Goal: Task Accomplishment & Management: Complete application form

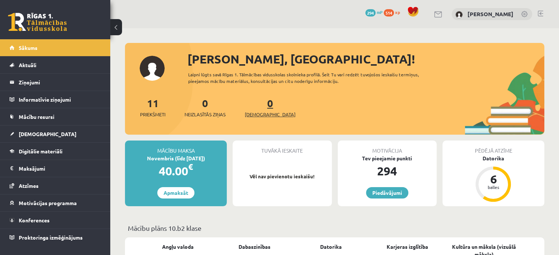
click at [250, 113] on span "[DEMOGRAPHIC_DATA]" at bounding box center [270, 114] width 51 height 7
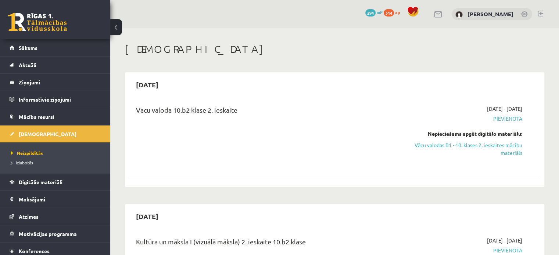
drag, startPoint x: 155, startPoint y: 85, endPoint x: 159, endPoint y: 86, distance: 4.5
click at [159, 86] on h2 "[DATE]" at bounding box center [147, 84] width 37 height 17
click at [216, 150] on div "Vācu valoda 10.b2 klase 2. ieskaite" at bounding box center [262, 136] width 265 height 62
click at [36, 49] on span "Sākums" at bounding box center [28, 47] width 19 height 7
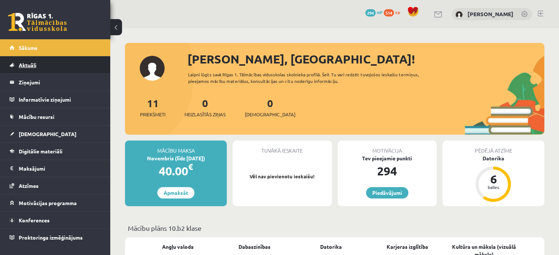
click at [38, 67] on link "Aktuāli" at bounding box center [55, 65] width 91 height 17
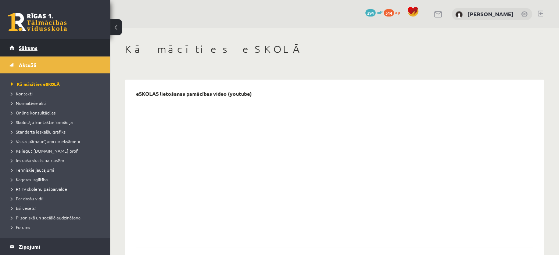
click at [38, 41] on link "Sākums" at bounding box center [55, 47] width 91 height 17
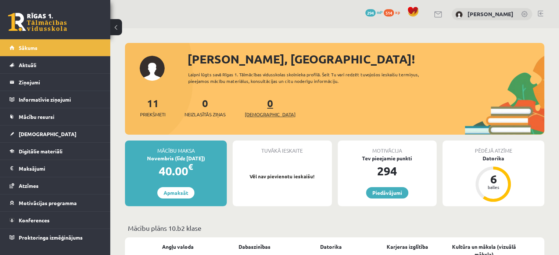
click at [257, 113] on span "[DEMOGRAPHIC_DATA]" at bounding box center [270, 114] width 51 height 7
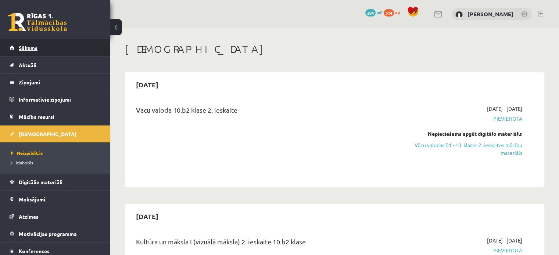
click at [75, 46] on link "Sākums" at bounding box center [55, 47] width 91 height 17
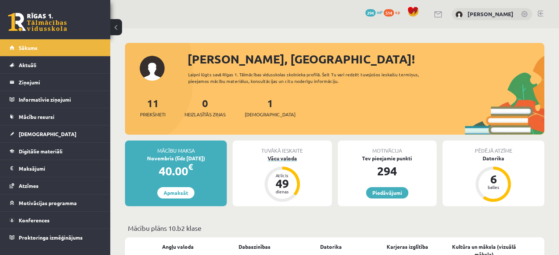
click at [282, 160] on div "Vācu valoda" at bounding box center [282, 159] width 99 height 8
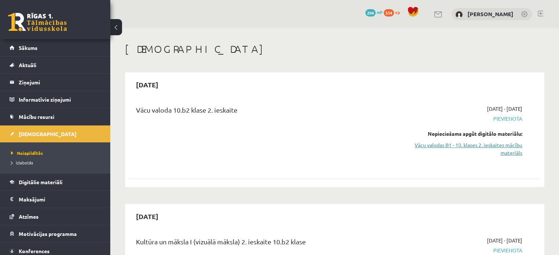
click at [491, 149] on link "Vācu valodas B1 - 10. klases 2. ieskaites mācību materiāls" at bounding box center [461, 148] width 121 height 15
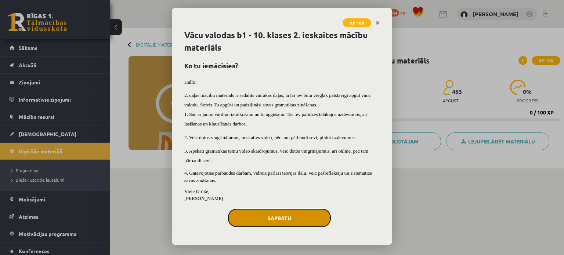
click at [271, 216] on button "Sapratu" at bounding box center [279, 218] width 103 height 18
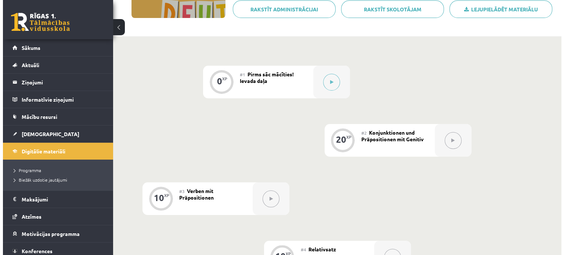
scroll to position [87, 0]
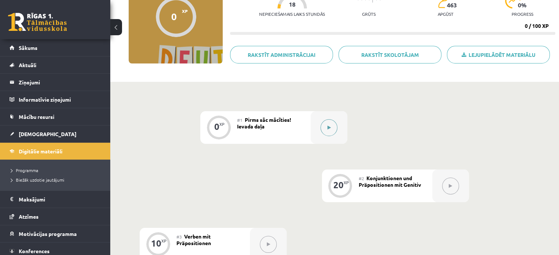
click at [327, 127] on icon at bounding box center [328, 128] width 3 height 4
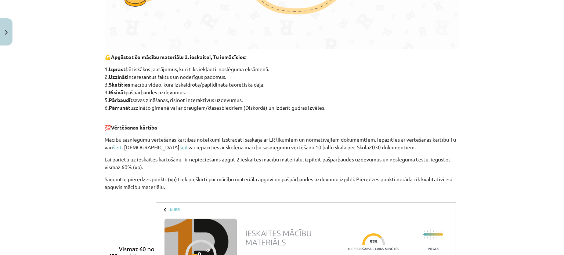
scroll to position [530, 0]
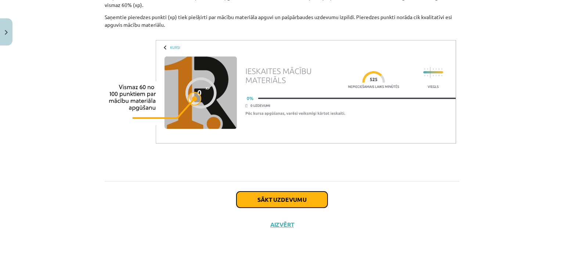
click at [292, 198] on button "Sākt uzdevumu" at bounding box center [282, 200] width 91 height 16
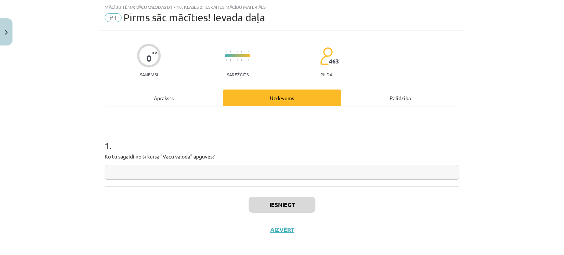
click at [284, 175] on input "text" at bounding box center [282, 172] width 355 height 15
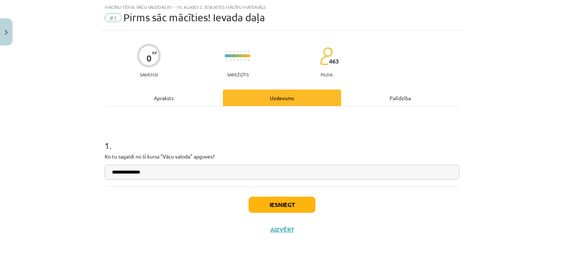
type input "**********"
click at [278, 211] on button "Iesniegt" at bounding box center [282, 205] width 67 height 16
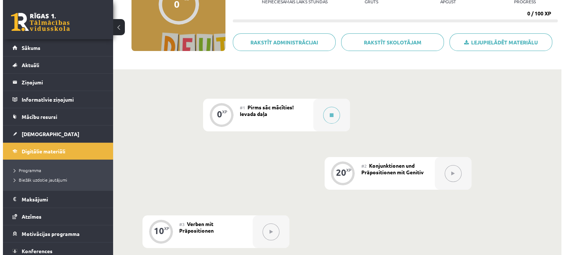
scroll to position [147, 0]
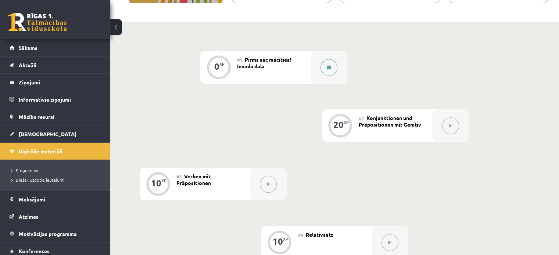
click at [333, 70] on button at bounding box center [328, 67] width 17 height 17
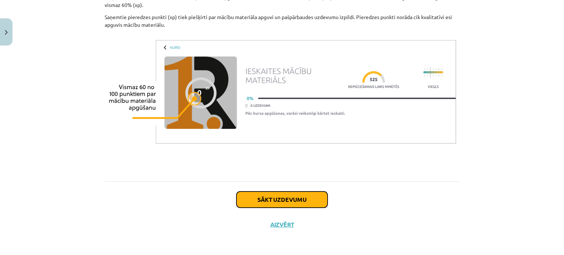
click at [310, 198] on button "Sākt uzdevumu" at bounding box center [282, 200] width 91 height 16
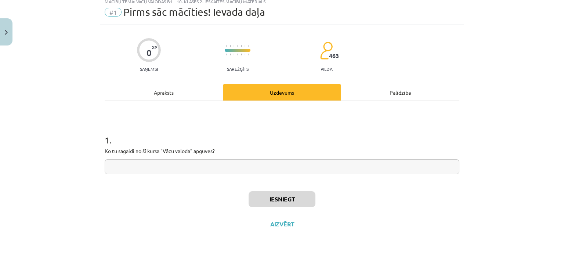
scroll to position [18, 0]
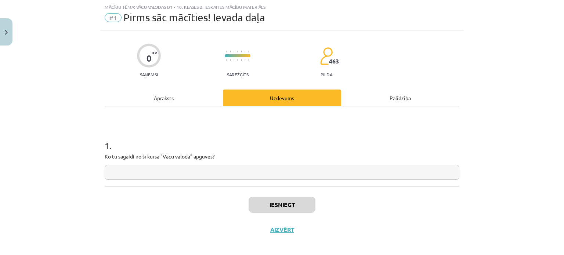
click at [295, 179] on input "text" at bounding box center [282, 172] width 355 height 15
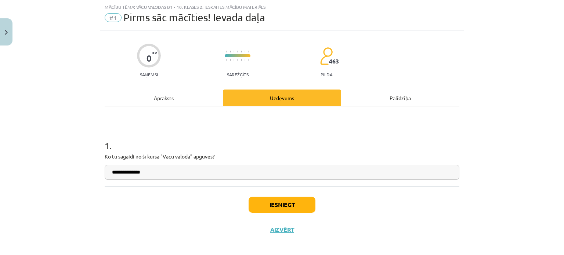
type input "**********"
click at [298, 211] on button "Iesniegt" at bounding box center [282, 205] width 67 height 16
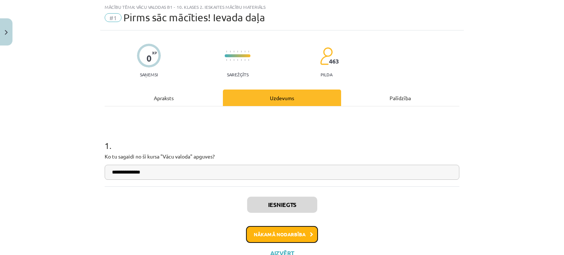
click at [283, 235] on button "Nākamā nodarbība" at bounding box center [282, 234] width 72 height 17
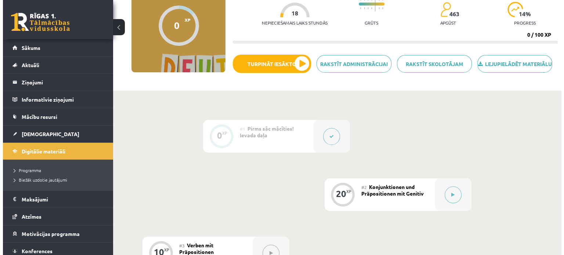
scroll to position [147, 0]
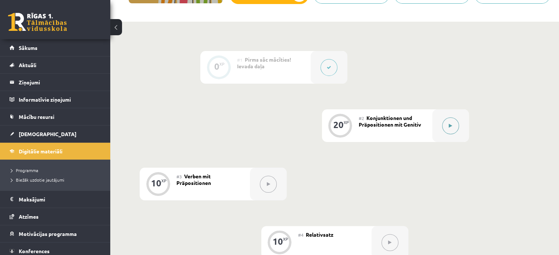
click at [460, 133] on div at bounding box center [450, 125] width 37 height 33
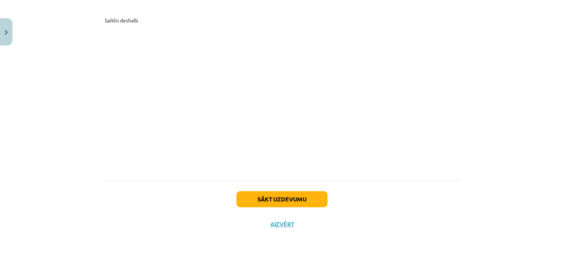
scroll to position [1850, 0]
click at [303, 197] on button "Sākt uzdevumu" at bounding box center [282, 199] width 91 height 16
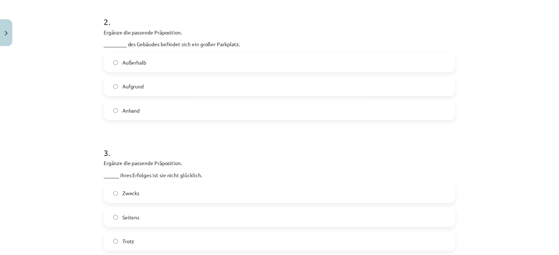
scroll to position [490, 0]
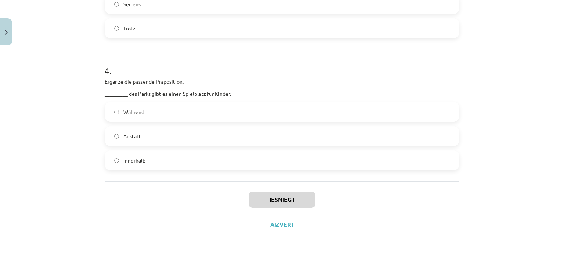
click at [279, 229] on div "Iesniegt Aizvērt" at bounding box center [282, 206] width 355 height 51
click at [282, 224] on button "Aizvērt" at bounding box center [282, 224] width 28 height 7
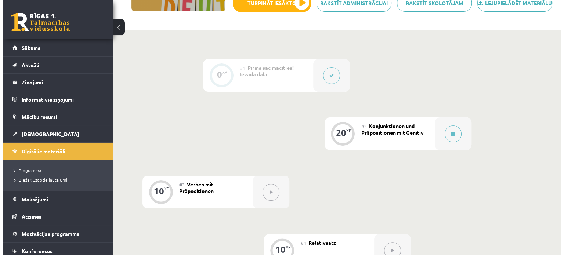
scroll to position [220, 0]
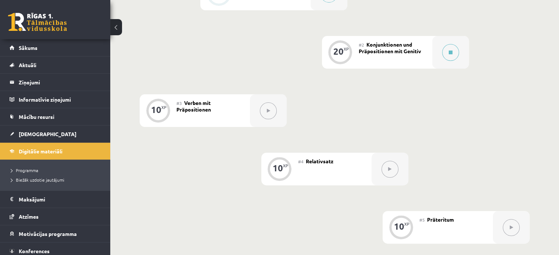
drag, startPoint x: 344, startPoint y: 54, endPoint x: 349, endPoint y: 54, distance: 5.5
click at [344, 51] on div "XP" at bounding box center [346, 49] width 5 height 4
click at [409, 52] on span "Konjunktionen und Präpositionen mit Genitiv" at bounding box center [390, 47] width 62 height 13
click at [453, 55] on button at bounding box center [450, 52] width 17 height 17
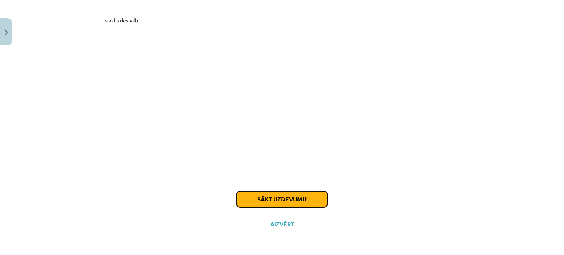
click at [272, 204] on button "Sākt uzdevumu" at bounding box center [282, 199] width 91 height 16
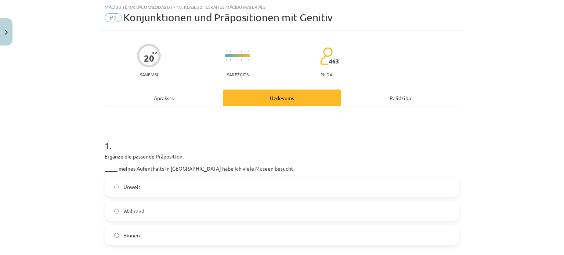
scroll to position [55, 0]
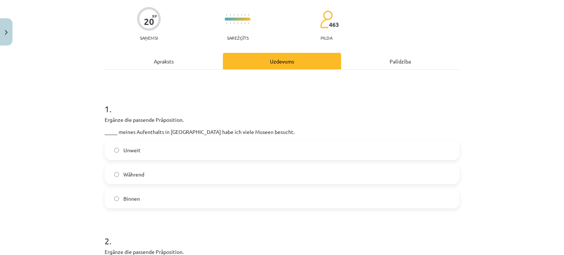
click at [278, 153] on label "Unweit" at bounding box center [281, 150] width 353 height 18
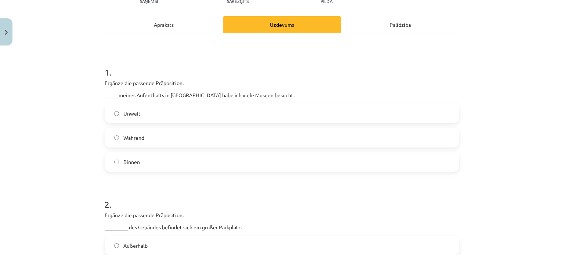
scroll to position [202, 0]
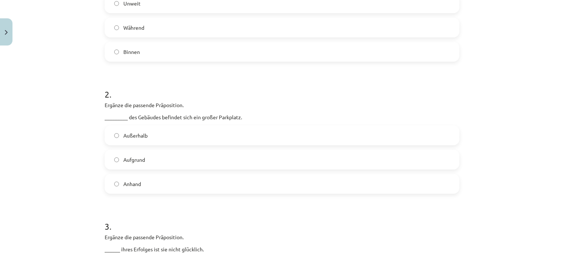
click at [160, 130] on label "Außerhalb" at bounding box center [281, 135] width 353 height 18
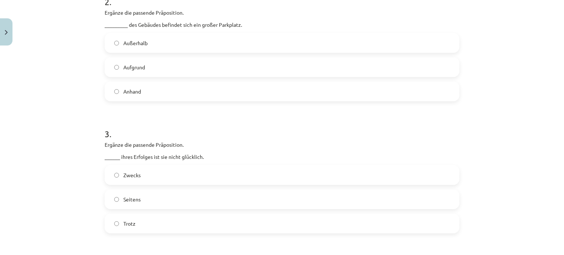
scroll to position [386, 0]
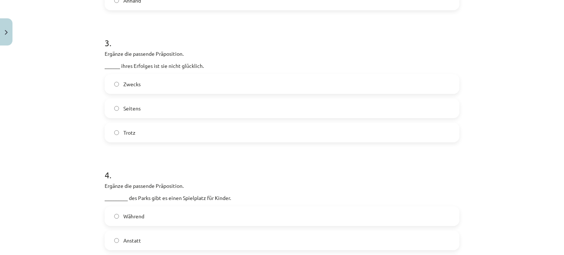
click at [138, 83] on label "Zwecks" at bounding box center [281, 84] width 353 height 18
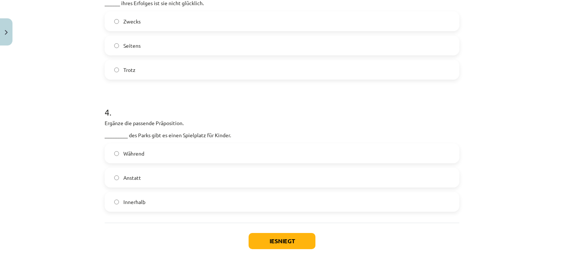
scroll to position [490, 0]
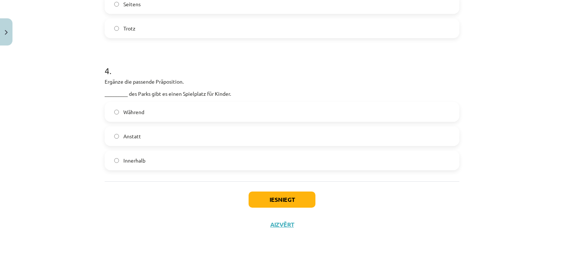
click at [201, 149] on div "Während Anstatt Innerhalb" at bounding box center [282, 136] width 355 height 68
click at [181, 164] on label "Innerhalb" at bounding box center [281, 160] width 353 height 18
click at [300, 200] on button "Iesniegt" at bounding box center [282, 200] width 67 height 16
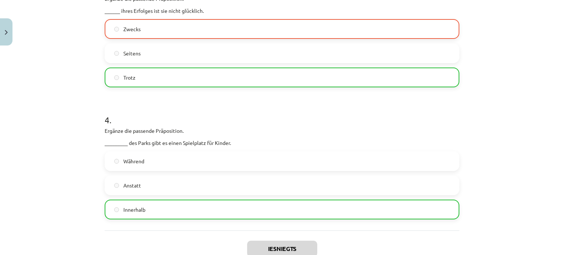
scroll to position [513, 0]
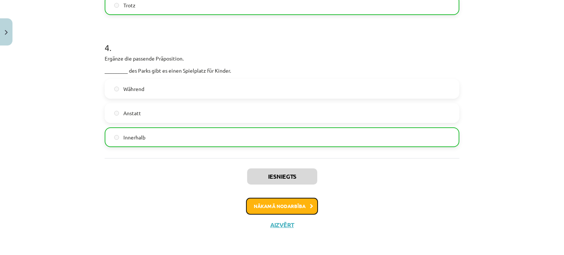
click at [278, 203] on button "Nākamā nodarbība" at bounding box center [282, 206] width 72 height 17
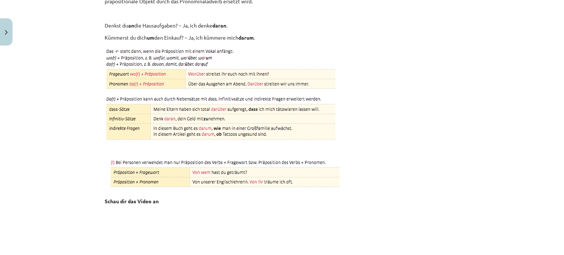
scroll to position [2287, 0]
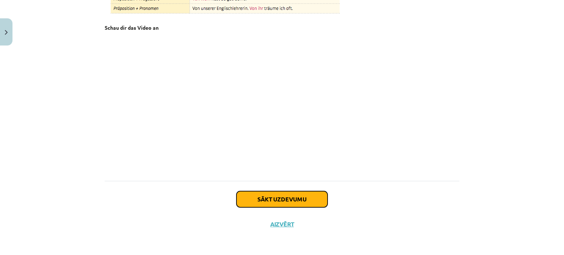
click at [280, 197] on button "Sākt uzdevumu" at bounding box center [282, 199] width 91 height 16
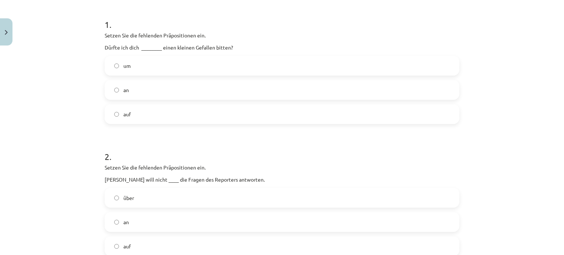
scroll to position [129, 0]
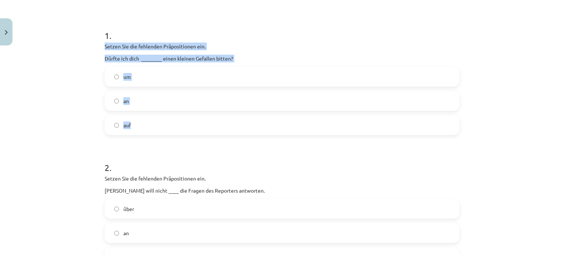
drag, startPoint x: 102, startPoint y: 42, endPoint x: 170, endPoint y: 121, distance: 104.7
click at [170, 121] on div "1 . Setzen Sie die fehlenden Präpositionen ein. Dürfte ich dich ________ einen …" at bounding box center [282, 77] width 355 height 118
click at [150, 79] on label "um" at bounding box center [281, 77] width 353 height 18
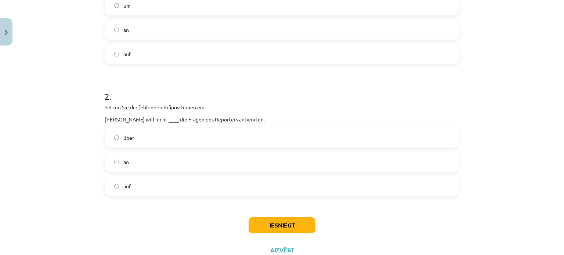
scroll to position [226, 0]
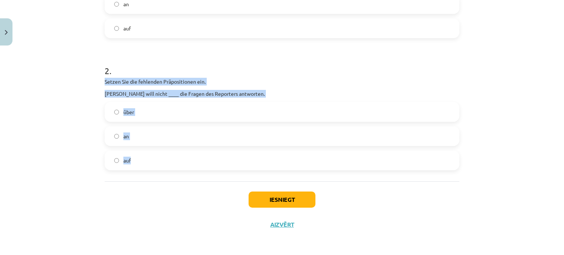
drag, startPoint x: 103, startPoint y: 80, endPoint x: 173, endPoint y: 105, distance: 75.1
click at [187, 172] on div "1 . Setzen Sie die fehlenden Präpositionen ein. Dürfte ich dich ________ einen …" at bounding box center [282, 40] width 355 height 282
click at [167, 158] on label "auf" at bounding box center [281, 160] width 353 height 18
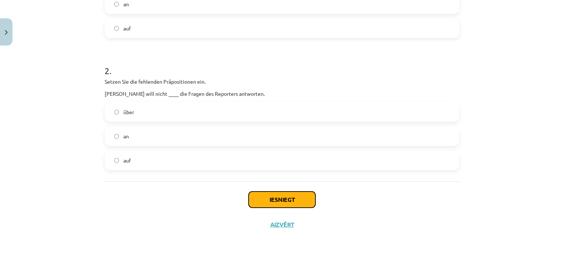
click at [270, 195] on button "Iesniegt" at bounding box center [282, 200] width 67 height 16
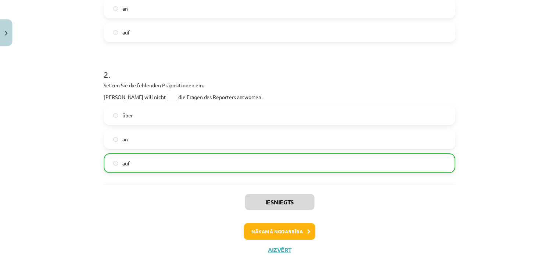
scroll to position [249, 0]
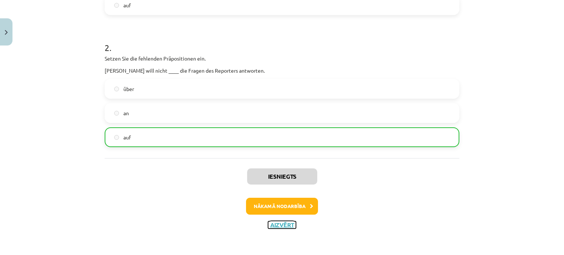
click at [284, 225] on button "Aizvērt" at bounding box center [282, 225] width 28 height 7
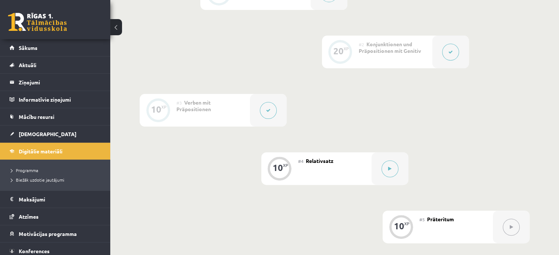
scroll to position [168, 0]
